Goal: Navigation & Orientation: Find specific page/section

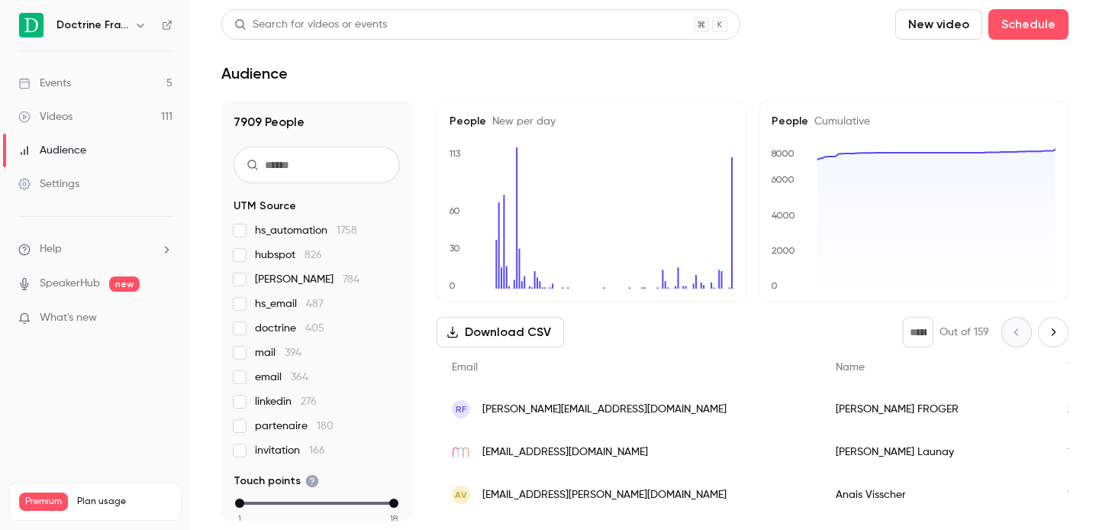
click at [136, 24] on icon "button" at bounding box center [140, 25] width 12 height 12
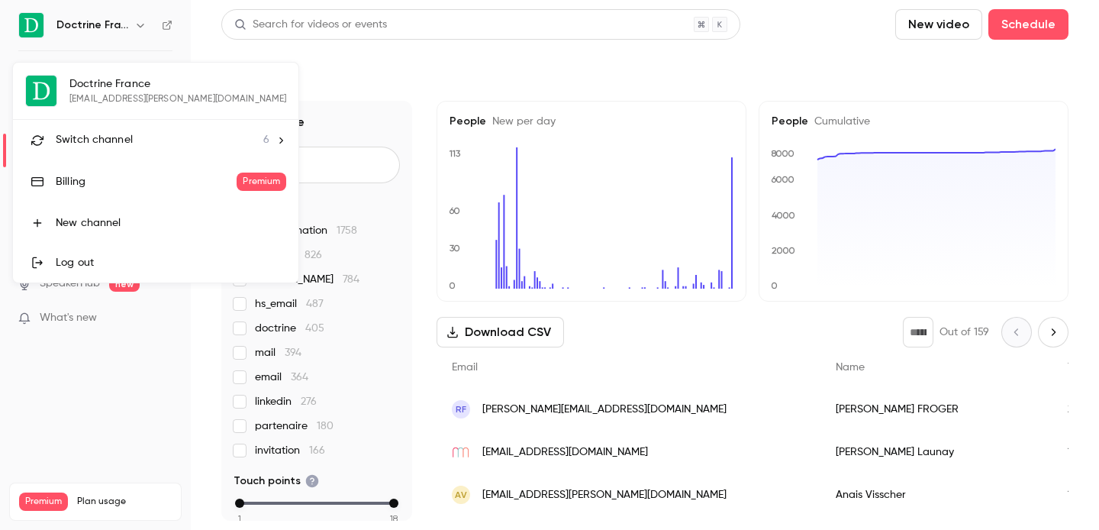
click at [126, 127] on li "Switch channel 6" at bounding box center [156, 140] width 286 height 40
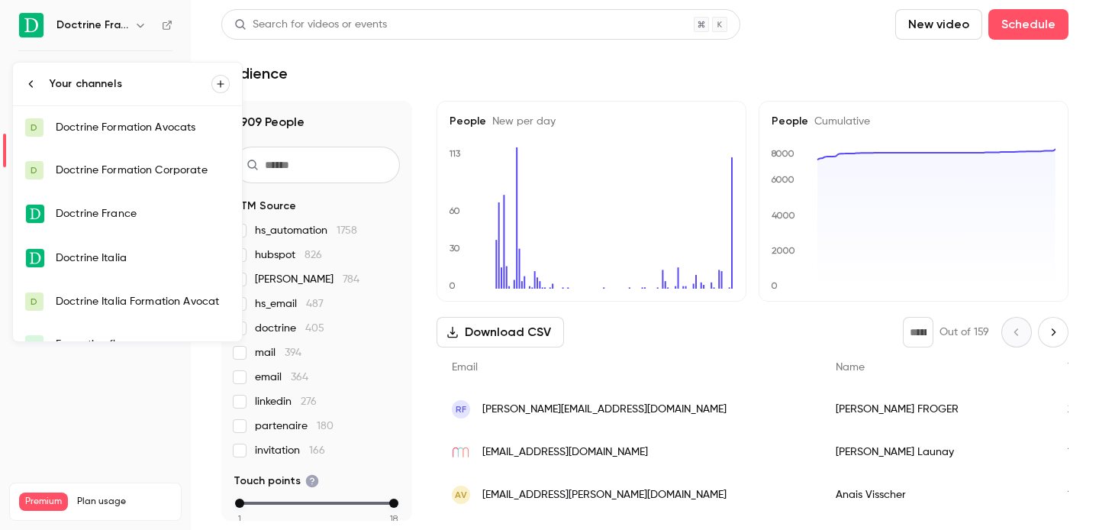
click at [133, 136] on link "D Doctrine Formation Avocats" at bounding box center [127, 127] width 229 height 43
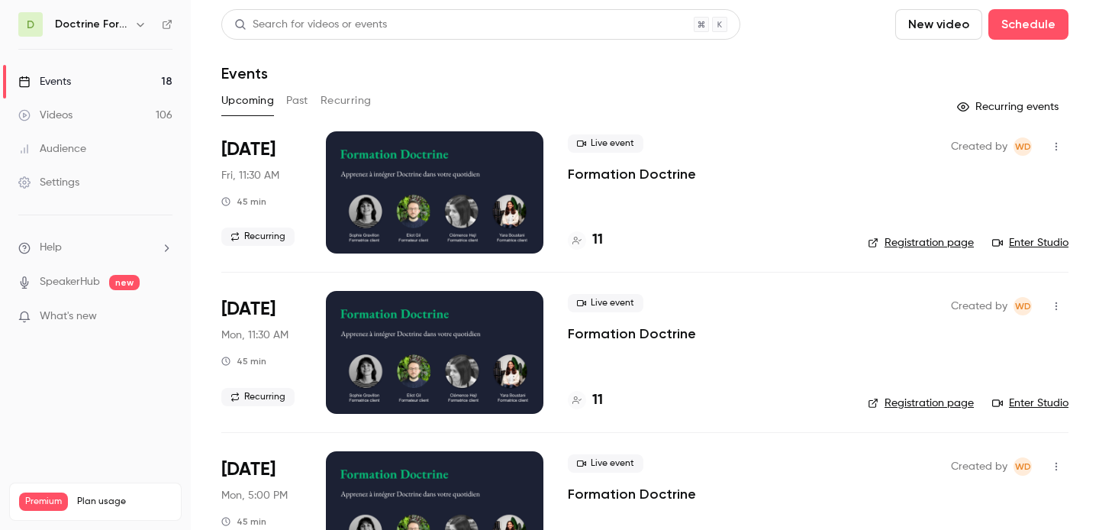
click at [298, 102] on button "Past" at bounding box center [297, 101] width 22 height 24
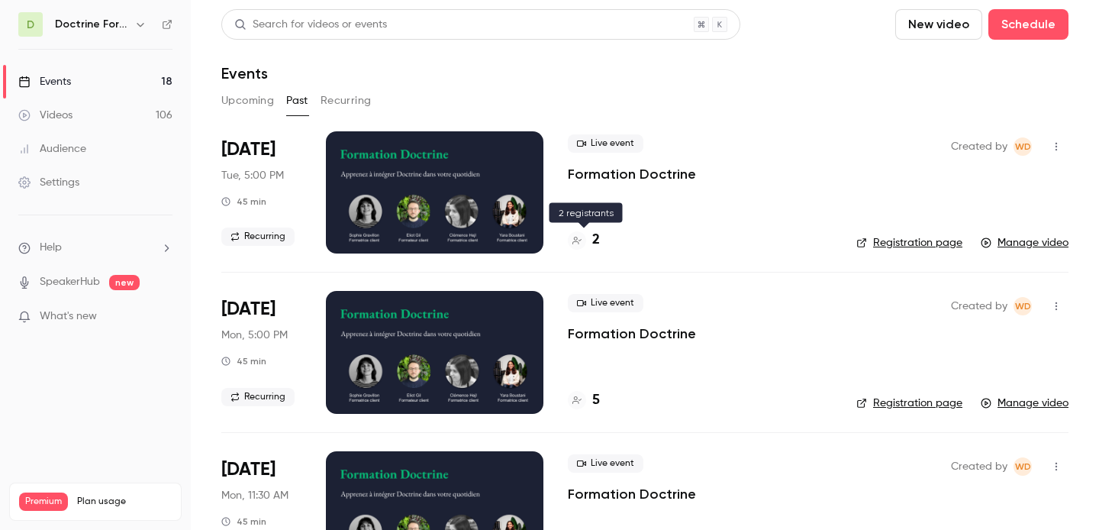
click at [592, 240] on h4 "2" at bounding box center [596, 240] width 8 height 21
